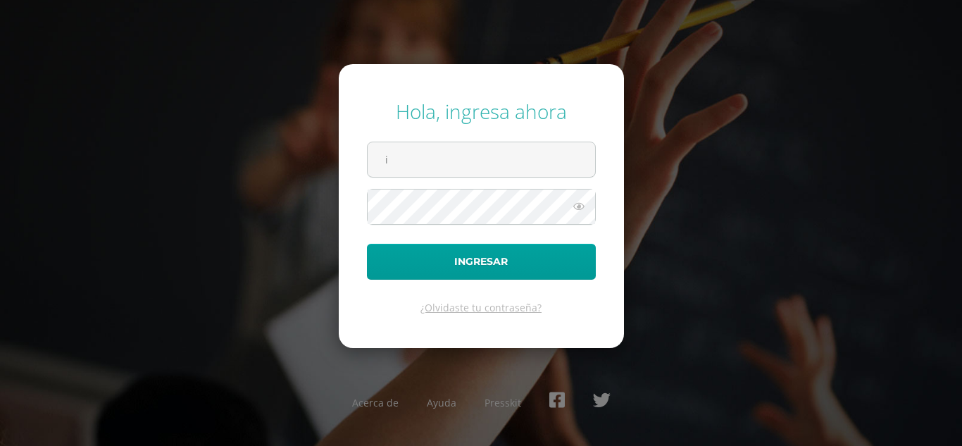
type input "[EMAIL_ADDRESS][DOMAIN_NAME]"
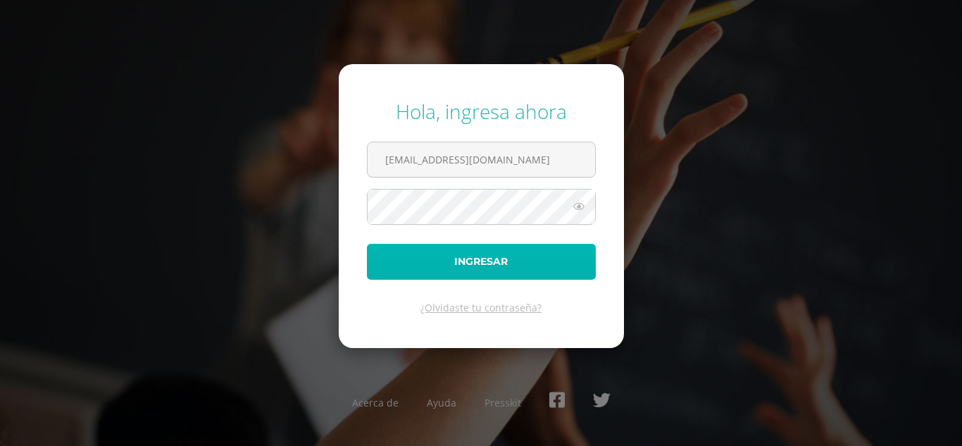
click at [486, 266] on button "Ingresar" at bounding box center [481, 262] width 229 height 36
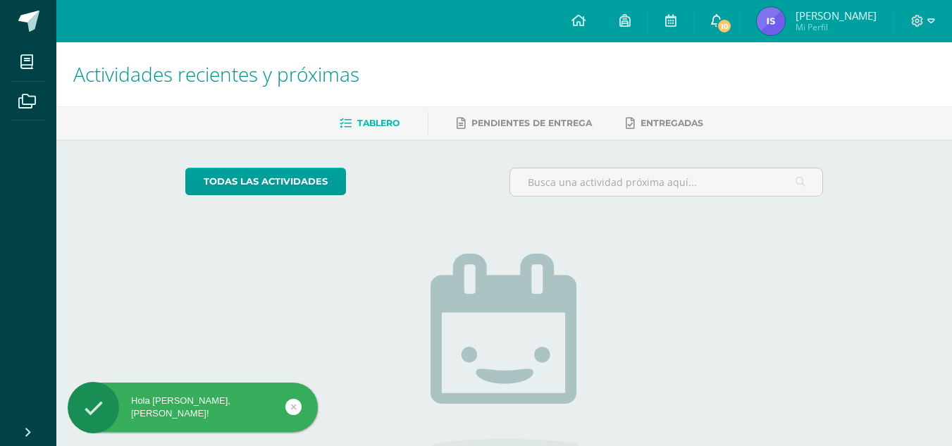
click at [732, 32] on span "10" at bounding box center [723, 25] width 15 height 15
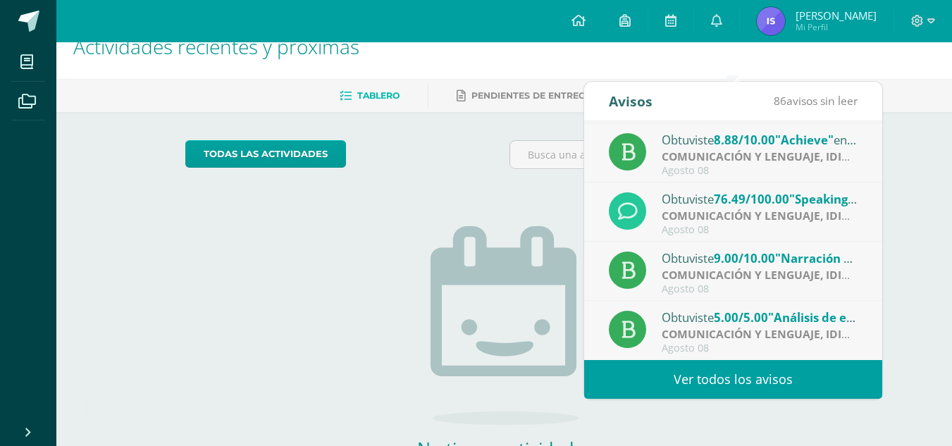
scroll to position [25, 0]
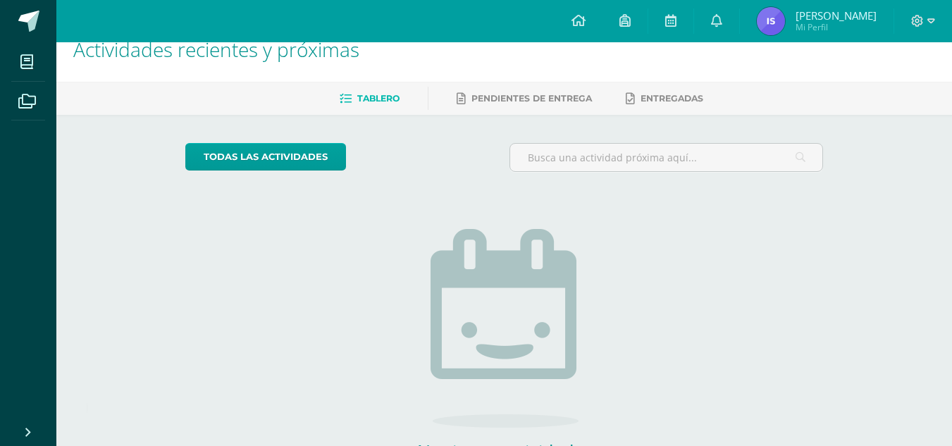
click at [939, 175] on div "Actividades recientes y próximas Tablero Pendientes de entrega Entregadas todas…" at bounding box center [503, 284] width 895 height 532
click at [785, 22] on img at bounding box center [771, 21] width 28 height 28
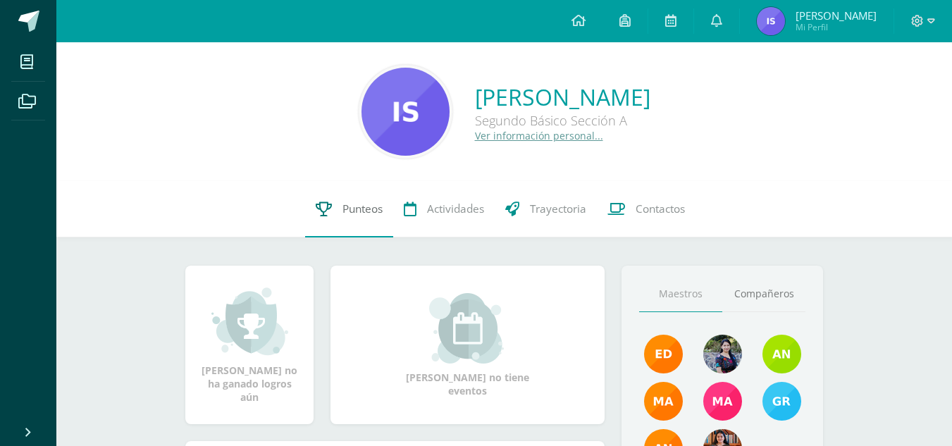
click at [349, 216] on span "Punteos" at bounding box center [362, 208] width 40 height 15
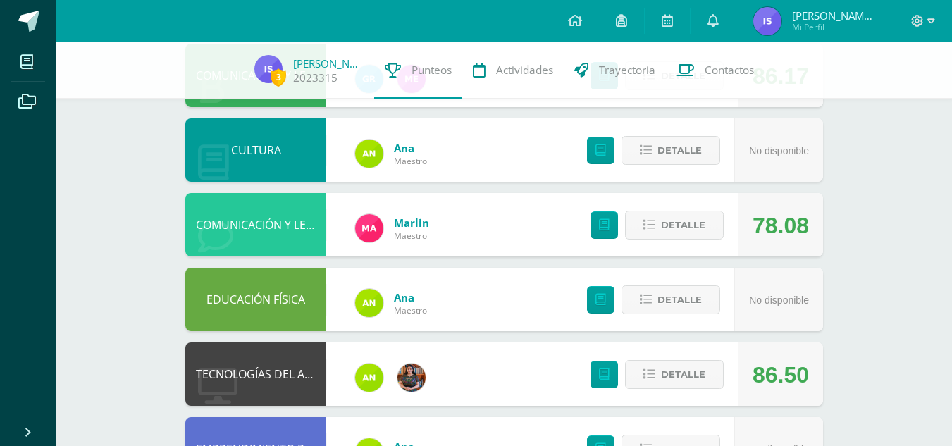
scroll to position [573, 0]
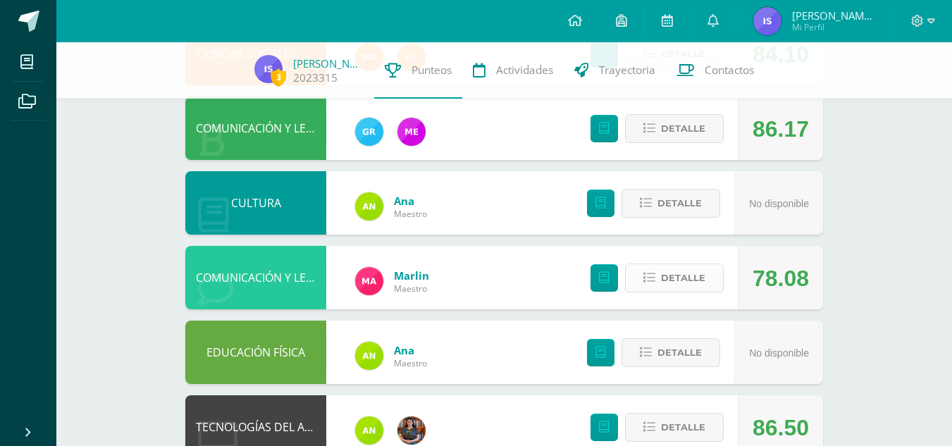
click at [658, 277] on button "Detalle" at bounding box center [674, 277] width 99 height 29
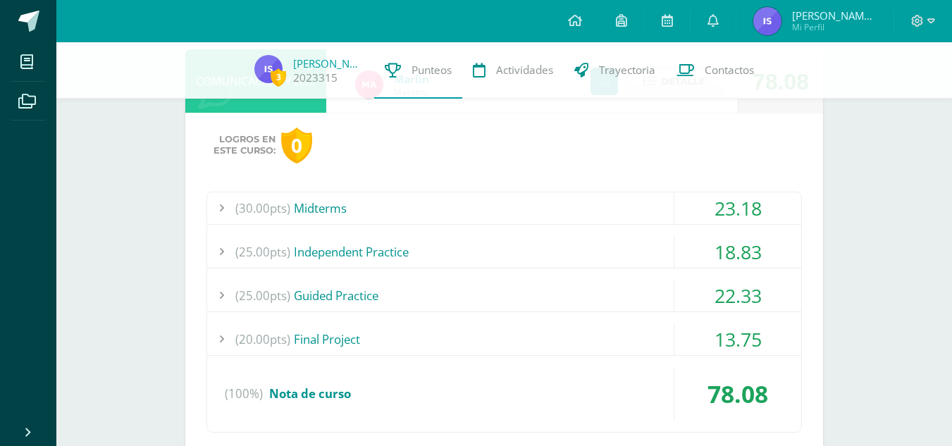
scroll to position [772, 0]
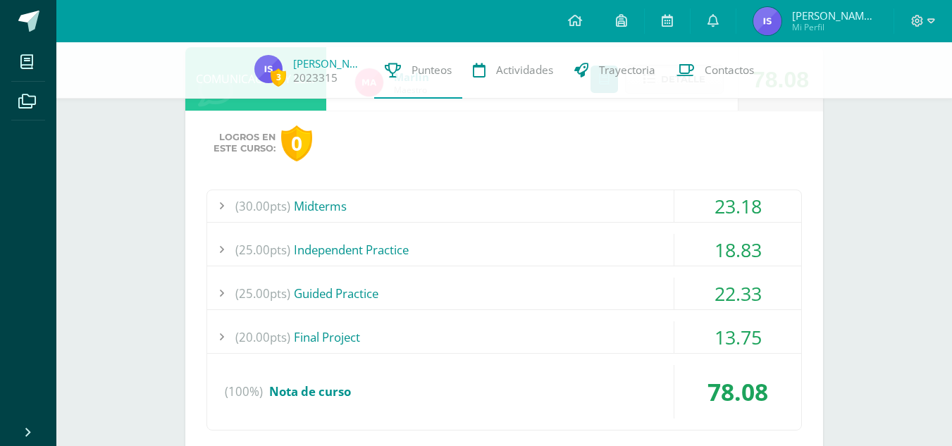
click at [714, 204] on div "23.18" at bounding box center [737, 206] width 127 height 32
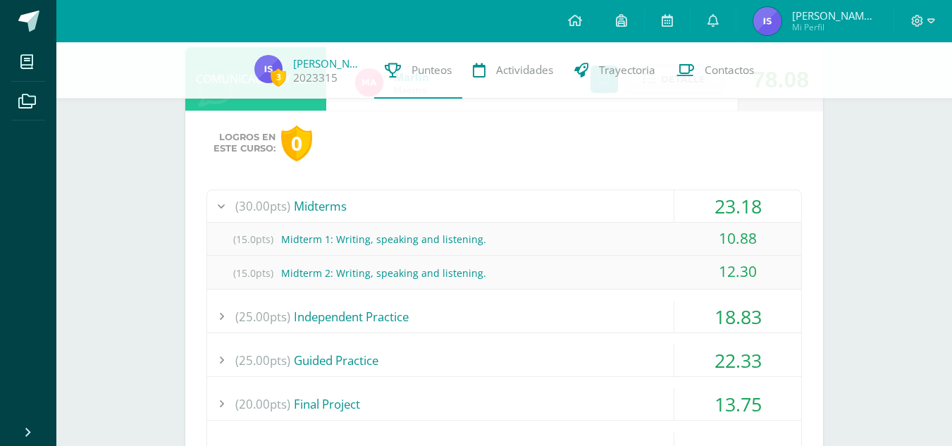
click at [714, 204] on div "23.18" at bounding box center [737, 206] width 127 height 32
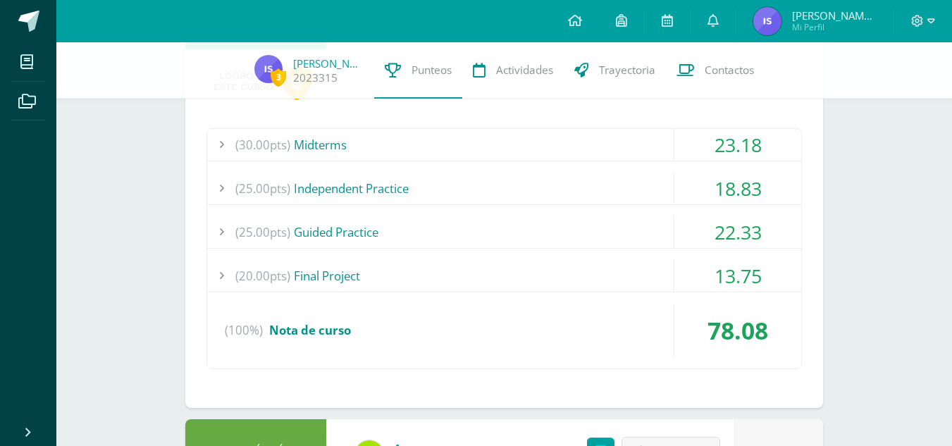
scroll to position [843, 0]
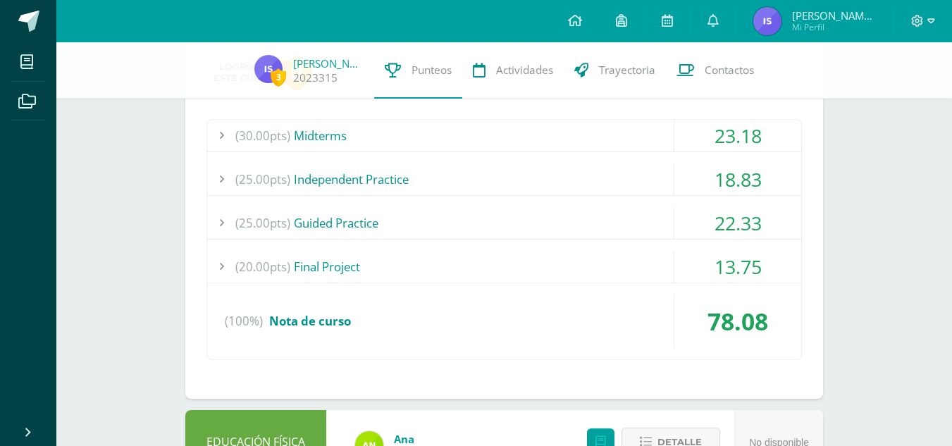
click at [724, 187] on div "18.83" at bounding box center [737, 179] width 127 height 32
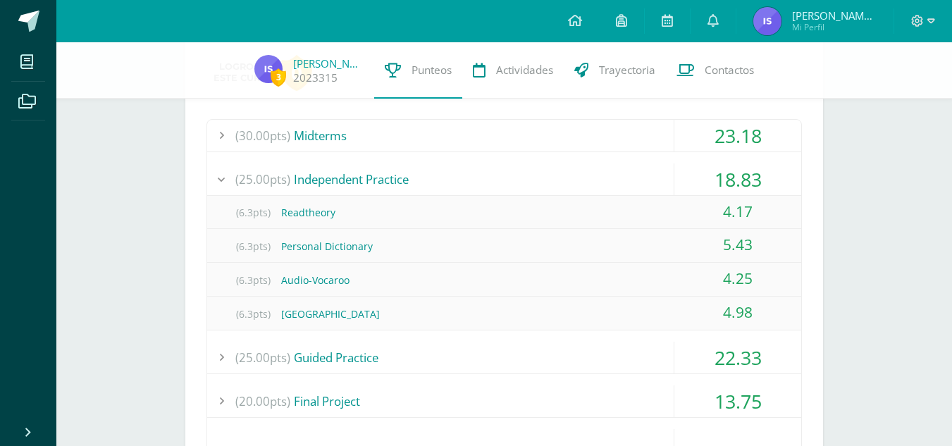
click at [724, 187] on div "18.83" at bounding box center [737, 179] width 127 height 32
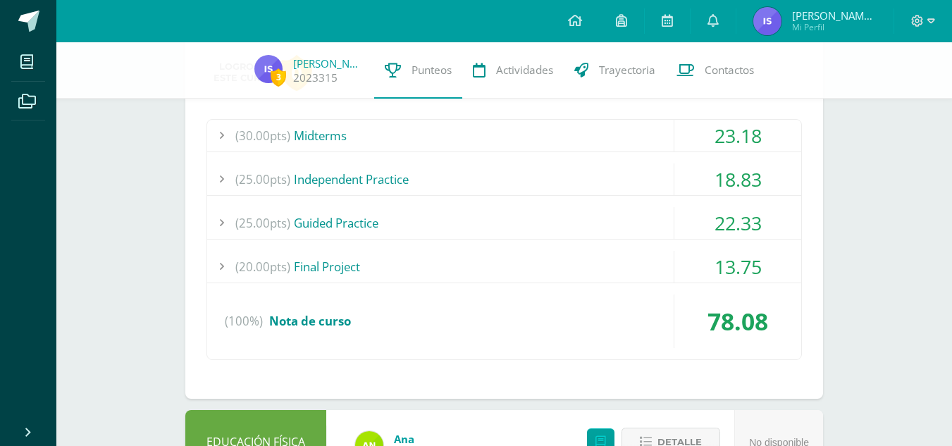
click at [731, 227] on div "22.33" at bounding box center [737, 223] width 127 height 32
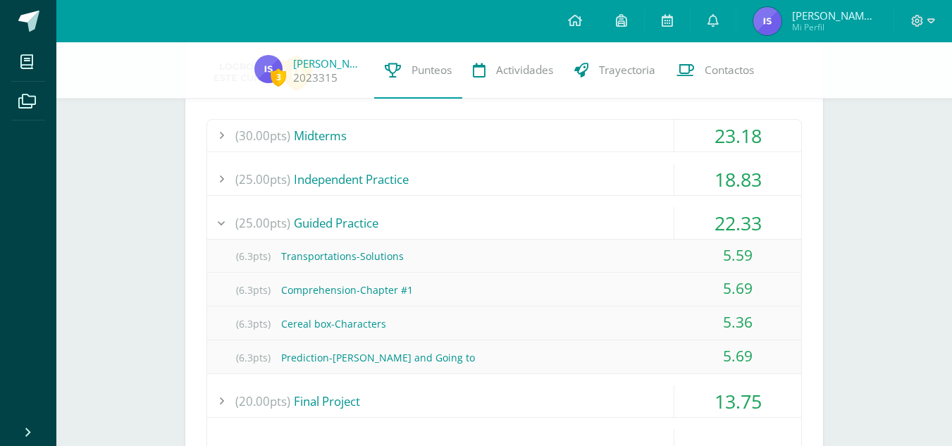
click at [731, 227] on div "22.33" at bounding box center [737, 223] width 127 height 32
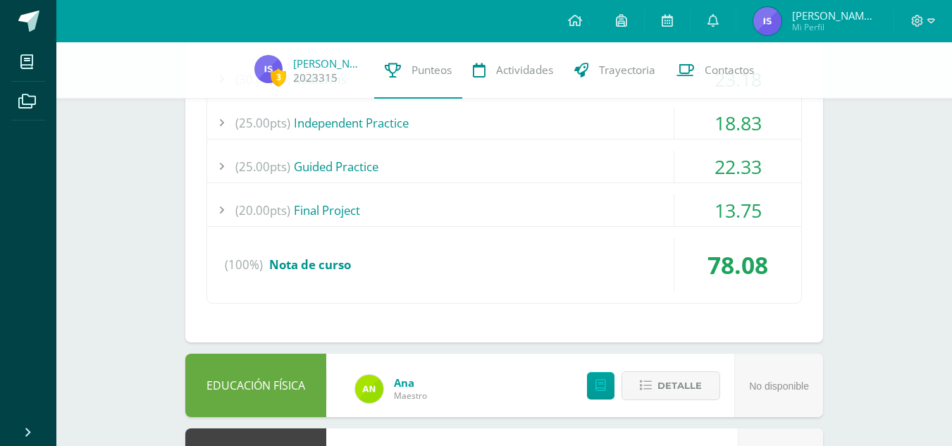
scroll to position [911, 0]
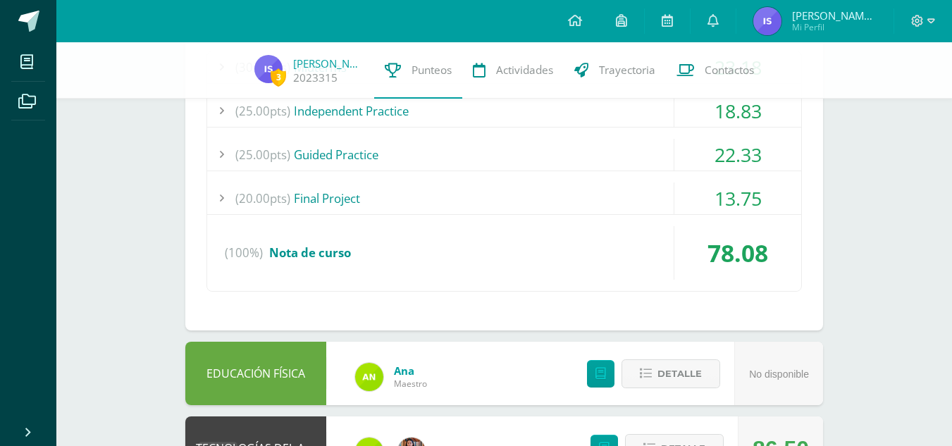
click at [735, 210] on div "13.75" at bounding box center [737, 198] width 127 height 32
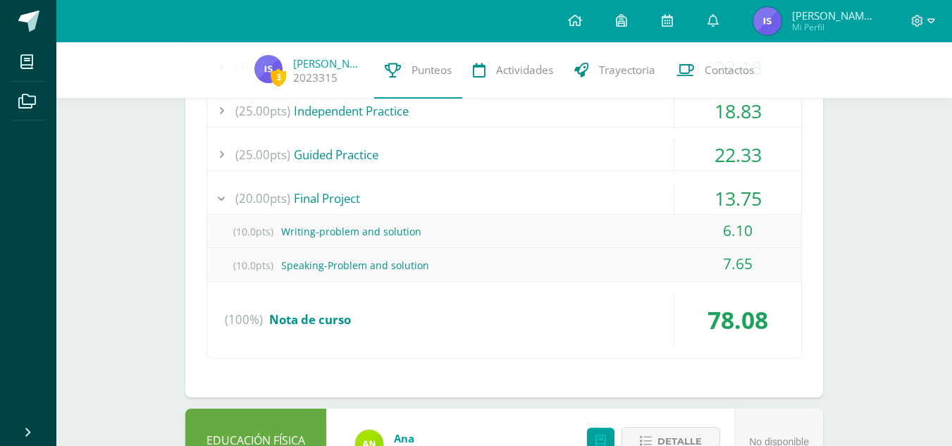
click at [743, 180] on div "(30.00pts) Midterms 23.18 (15.0pts) Midterm 1: Writing, speaking and listening.…" at bounding box center [503, 205] width 595 height 309
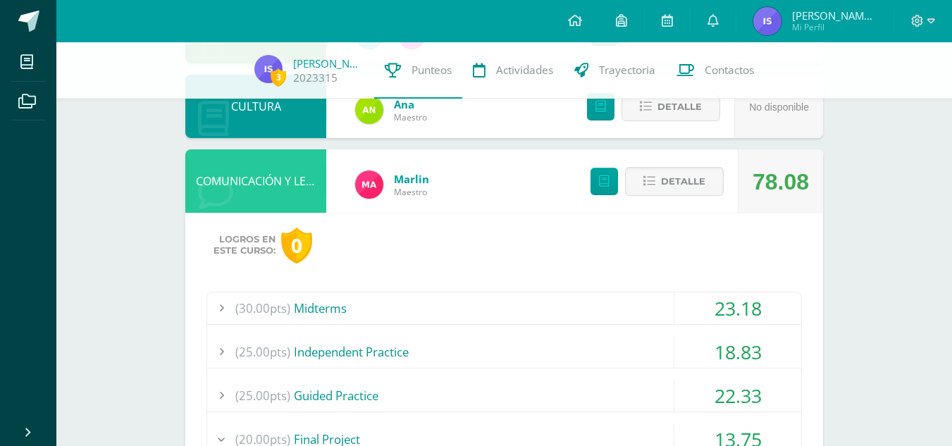
scroll to position [669, 0]
click at [695, 190] on span "Detalle" at bounding box center [683, 182] width 44 height 26
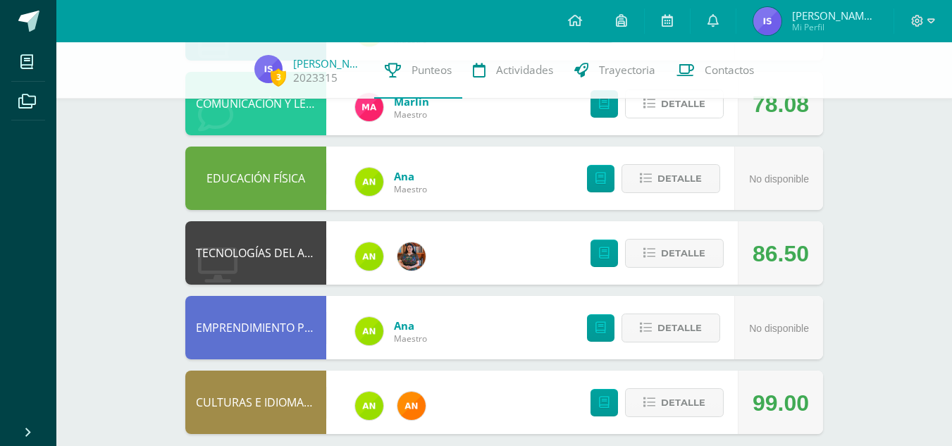
scroll to position [764, 0]
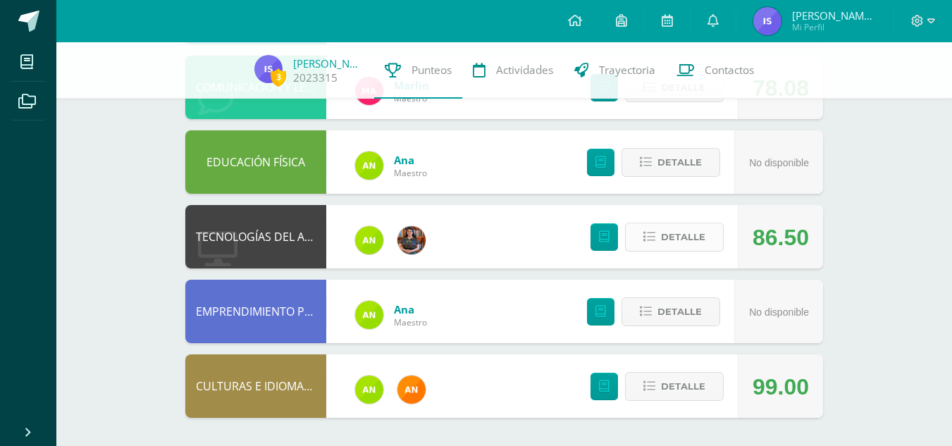
click at [684, 242] on span "Detalle" at bounding box center [683, 237] width 44 height 26
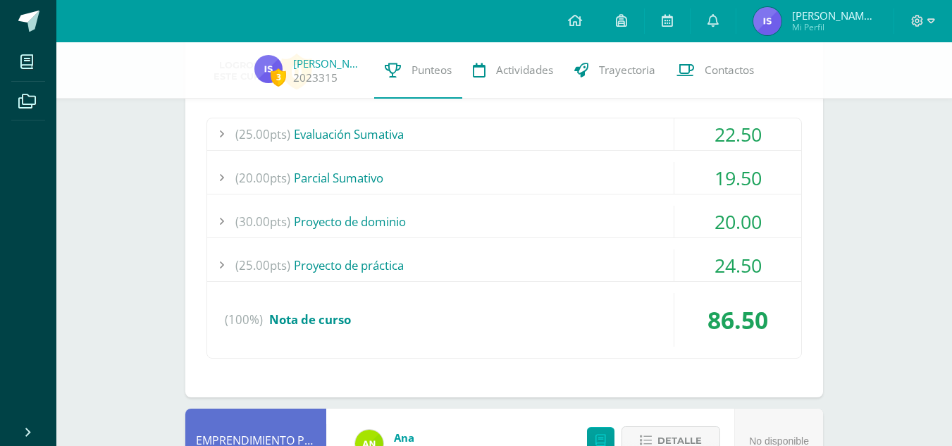
scroll to position [995, 0]
click at [740, 225] on div "20.00" at bounding box center [737, 220] width 127 height 32
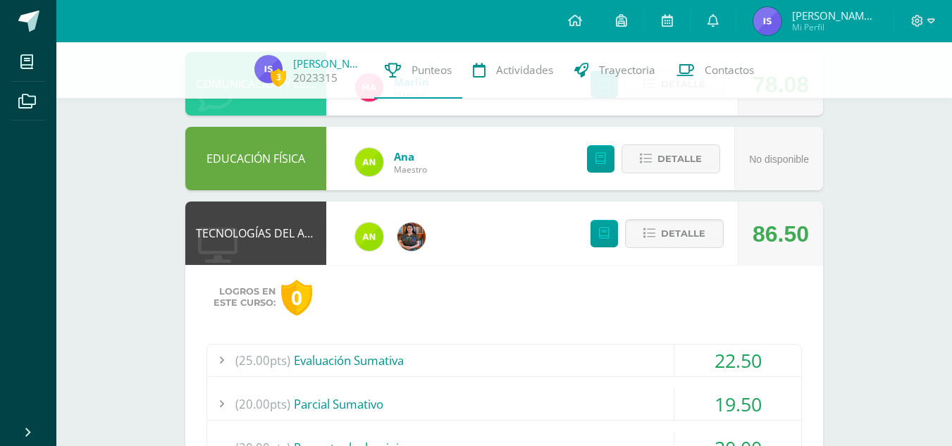
scroll to position [766, 0]
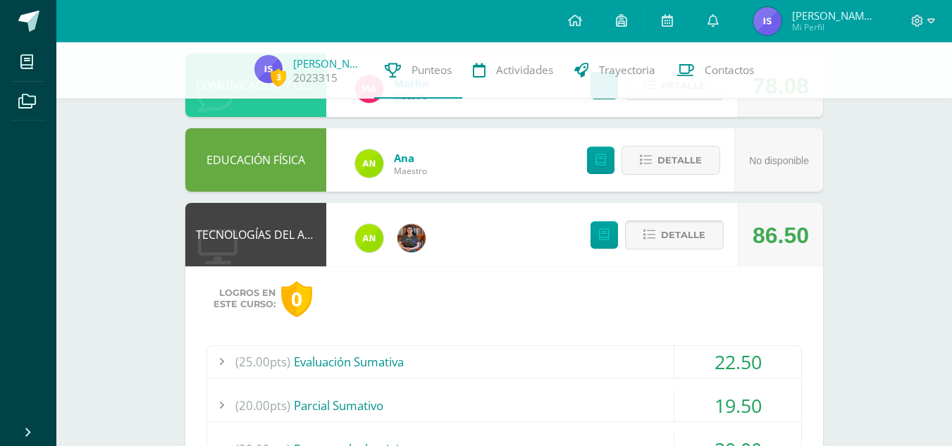
click at [674, 237] on span "Detalle" at bounding box center [683, 235] width 44 height 26
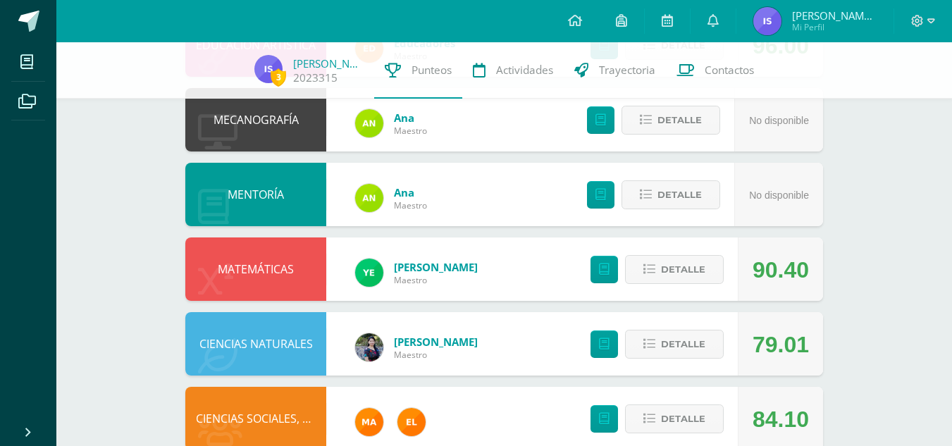
scroll to position [0, 0]
